Goal: Check status: Check status

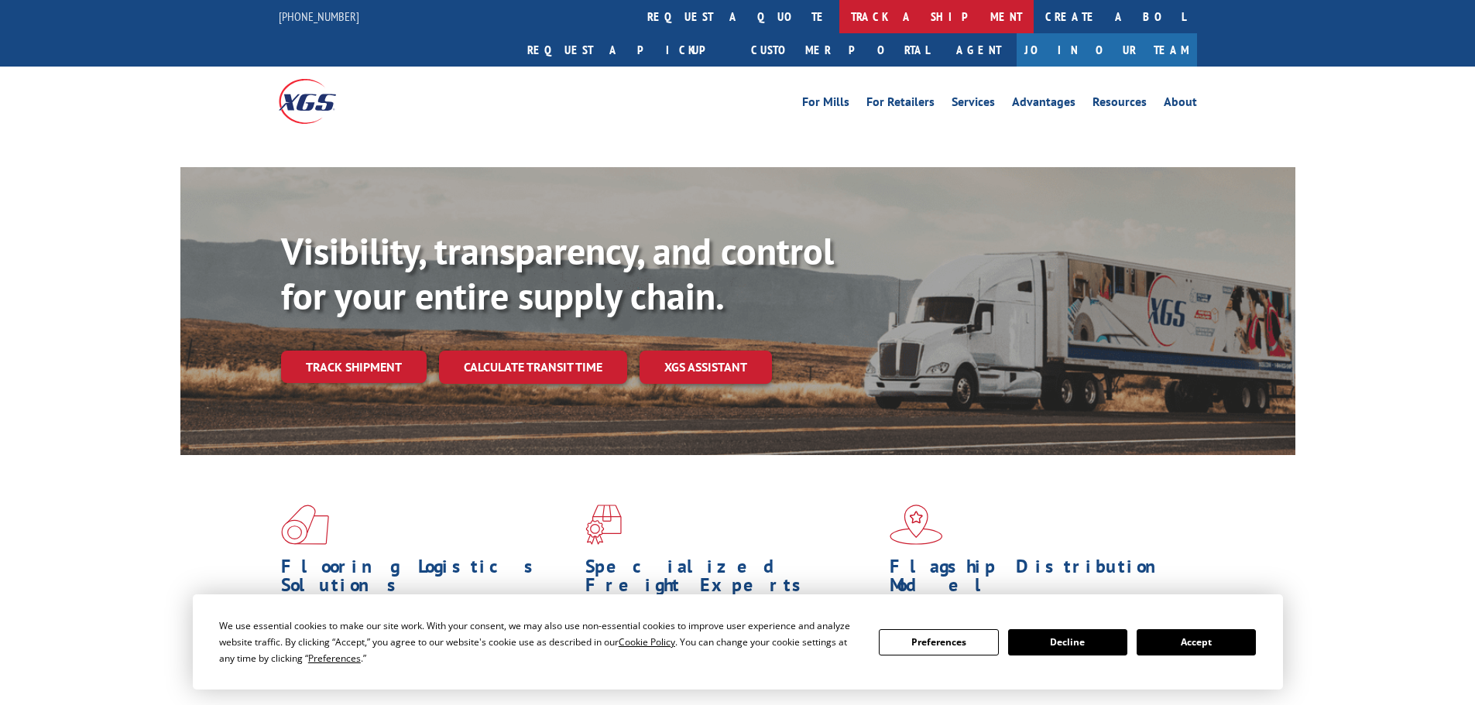
click at [839, 19] on link "track a shipment" at bounding box center [936, 16] width 194 height 33
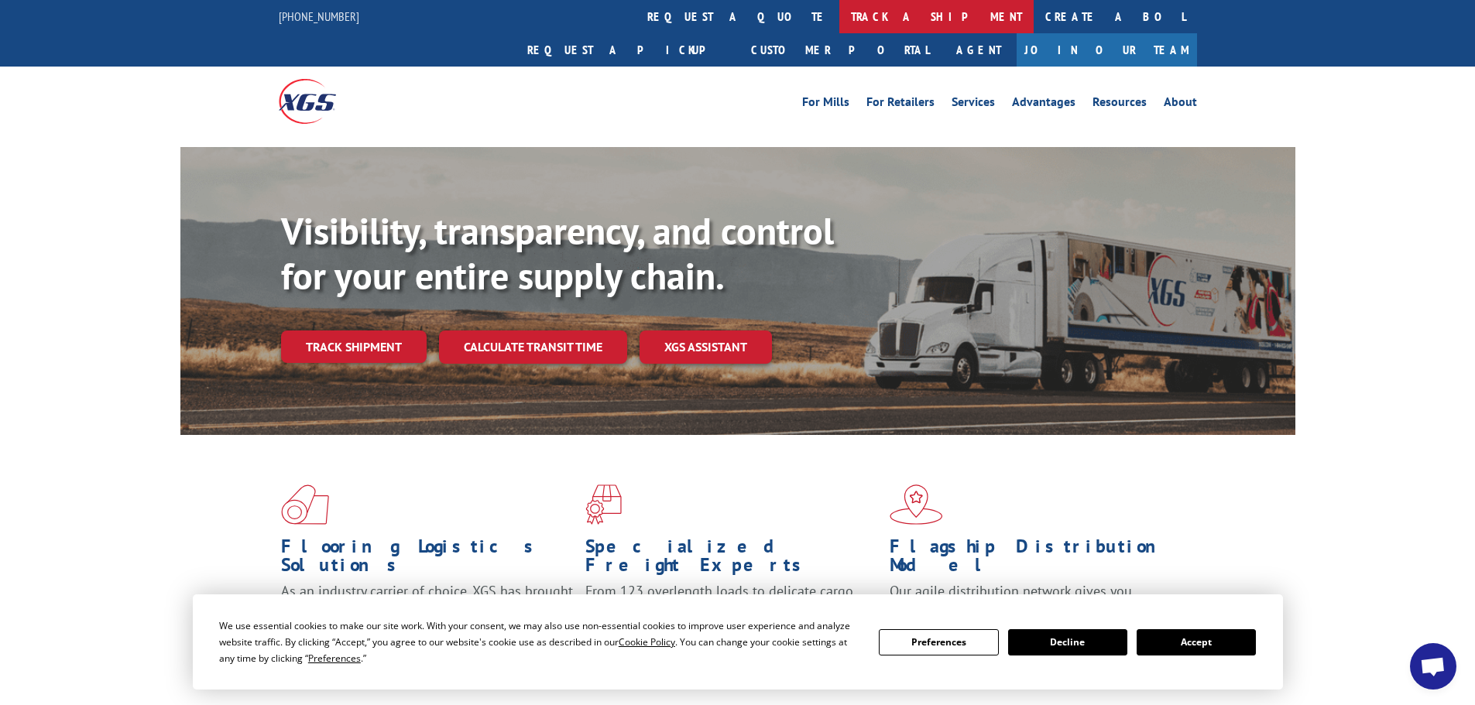
click at [839, 19] on link "track a shipment" at bounding box center [936, 16] width 194 height 33
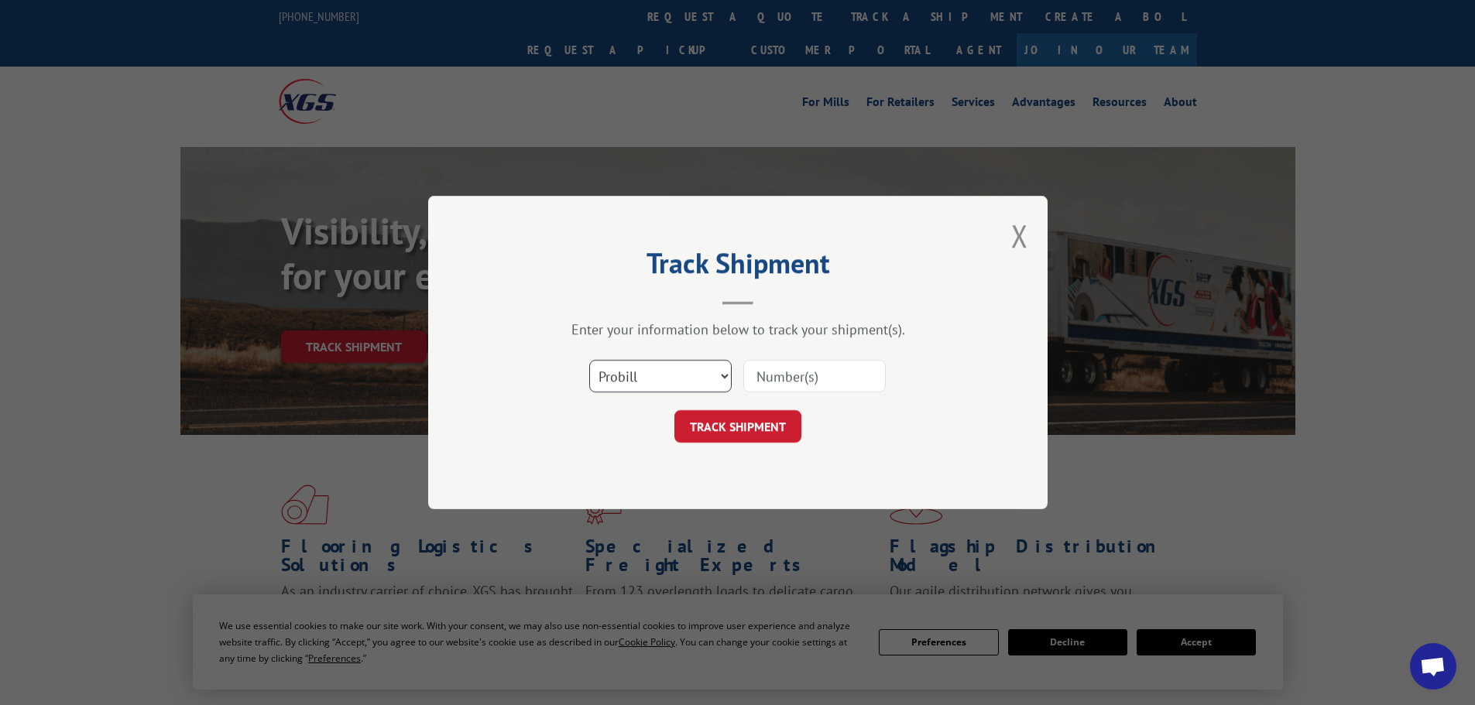
click at [629, 373] on select "Select category... Probill BOL PO" at bounding box center [660, 376] width 142 height 33
select select "bol"
click at [589, 360] on select "Select category... Probill BOL PO" at bounding box center [660, 376] width 142 height 33
click at [772, 369] on input at bounding box center [814, 376] width 142 height 33
paste input "6026268"
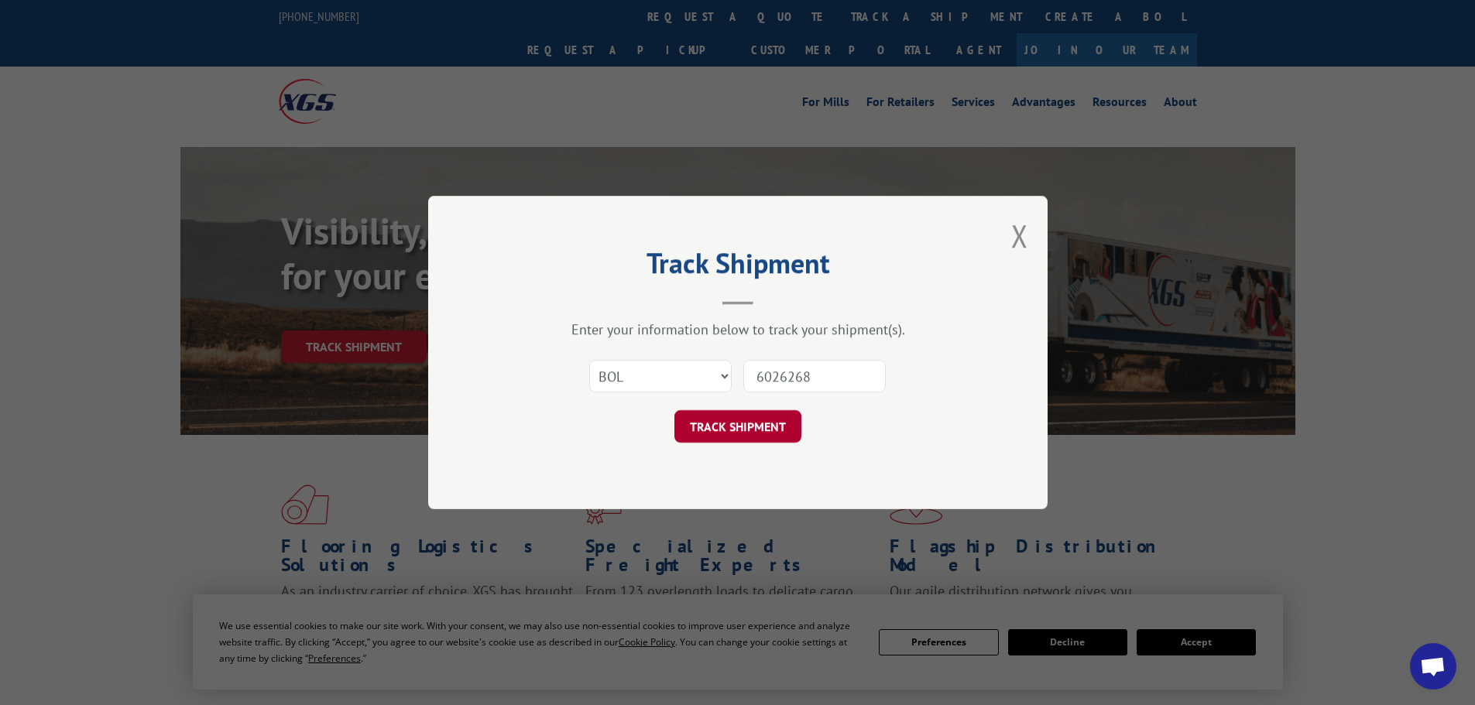
type input "6026268"
click at [788, 427] on button "TRACK SHIPMENT" at bounding box center [737, 426] width 127 height 33
